Goal: Browse casually: Explore the website without a specific task or goal

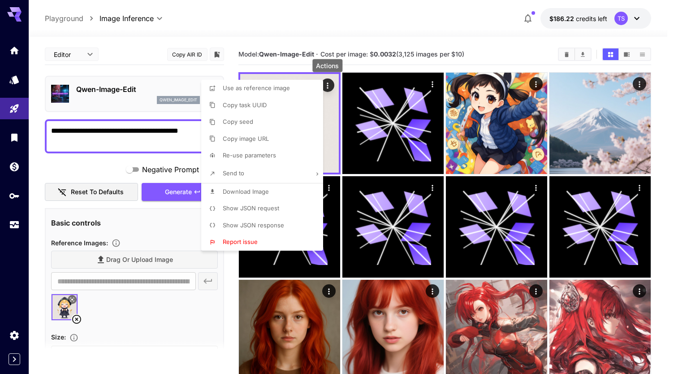
drag, startPoint x: 240, startPoint y: 34, endPoint x: 238, endPoint y: 14, distance: 20.7
click at [240, 34] on div at bounding box center [337, 187] width 674 height 374
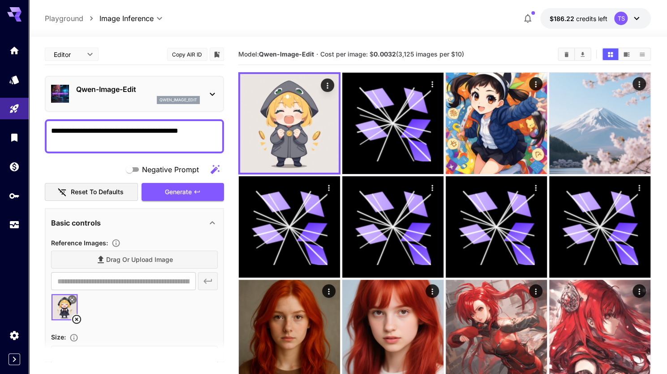
drag, startPoint x: 205, startPoint y: 17, endPoint x: 199, endPoint y: 6, distance: 12.1
click at [205, 17] on div "**********" at bounding box center [348, 18] width 606 height 21
